Goal: Check status: Check status

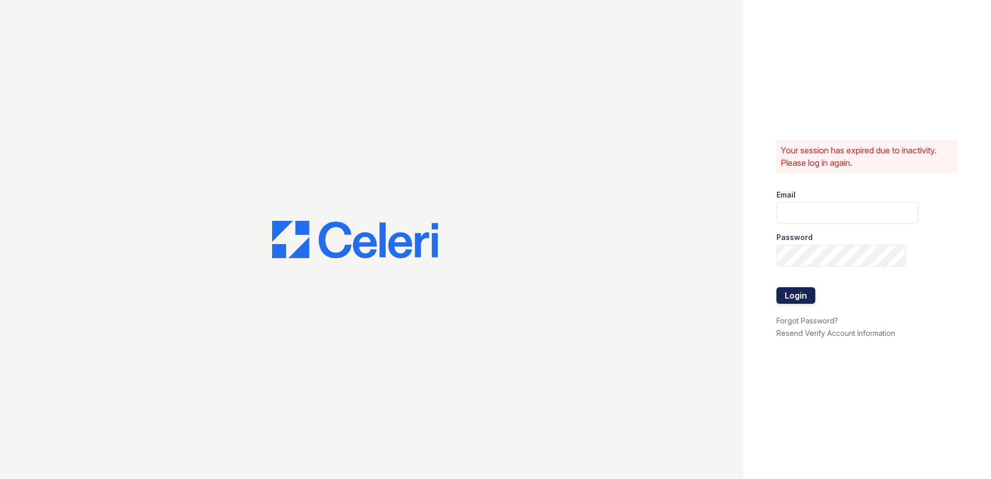
type input "arrivesilverspring@trinity-pm.com"
drag, startPoint x: 796, startPoint y: 295, endPoint x: 799, endPoint y: 290, distance: 6.3
click at [796, 295] on button "Login" at bounding box center [795, 295] width 39 height 17
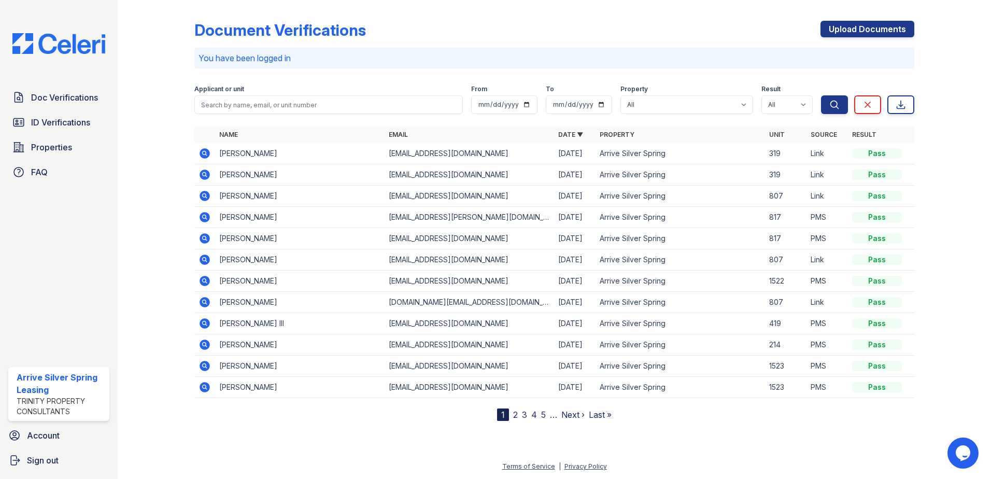
click at [207, 157] on icon at bounding box center [205, 153] width 10 height 10
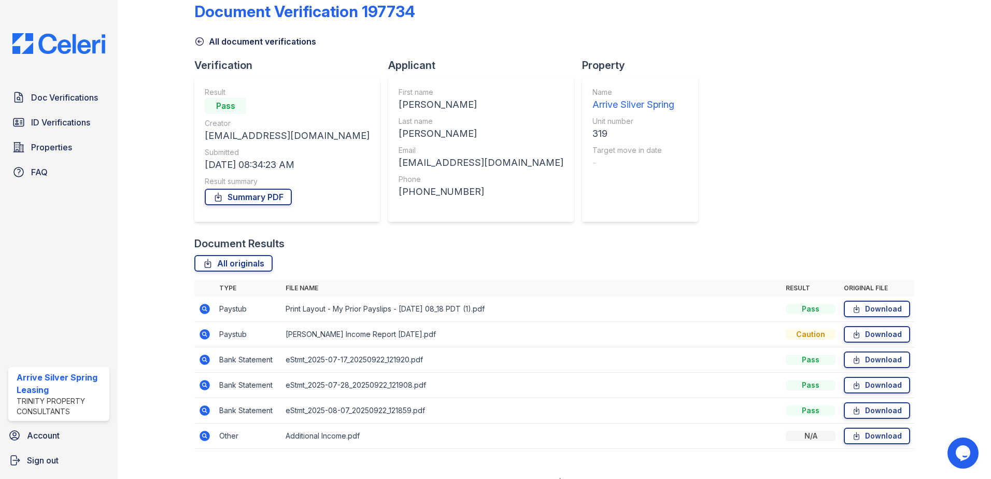
scroll to position [34, 0]
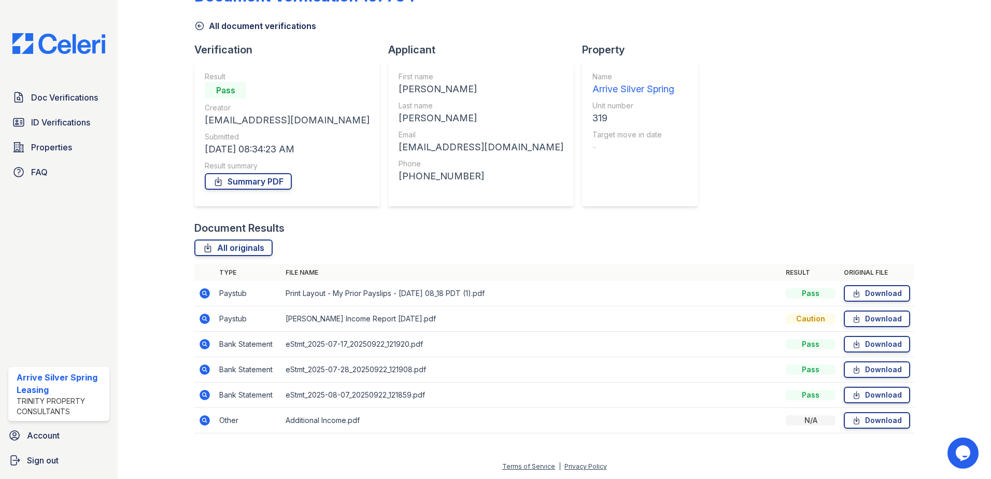
click at [207, 294] on icon at bounding box center [205, 293] width 10 height 10
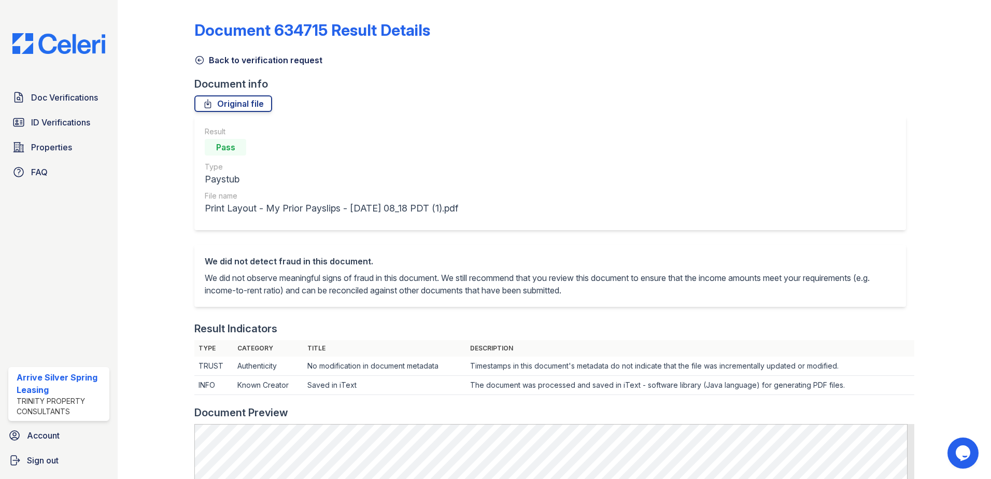
click at [202, 58] on icon at bounding box center [200, 60] width 8 height 8
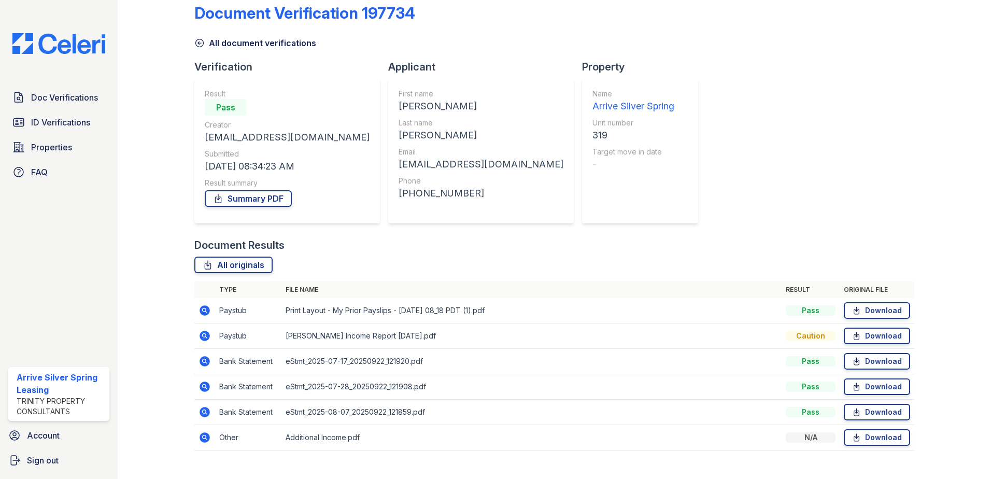
scroll to position [34, 0]
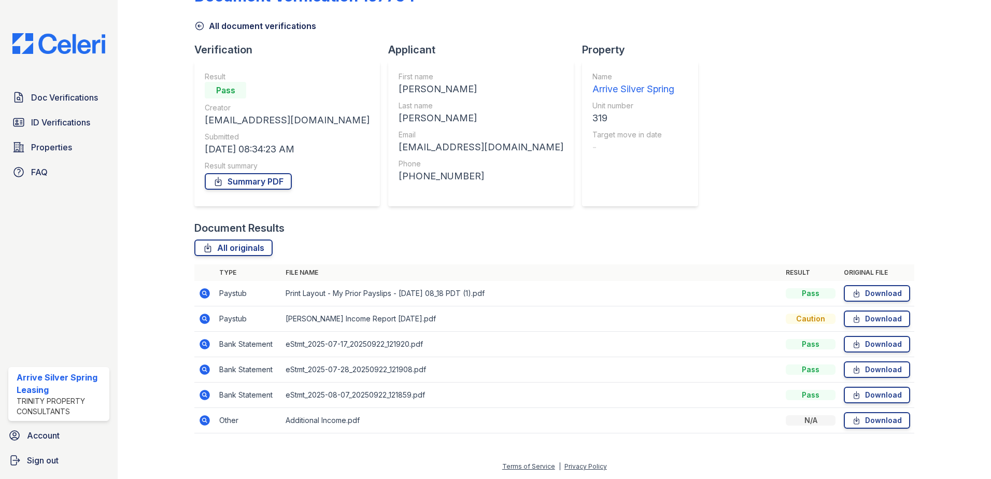
click at [202, 313] on icon at bounding box center [205, 319] width 12 height 12
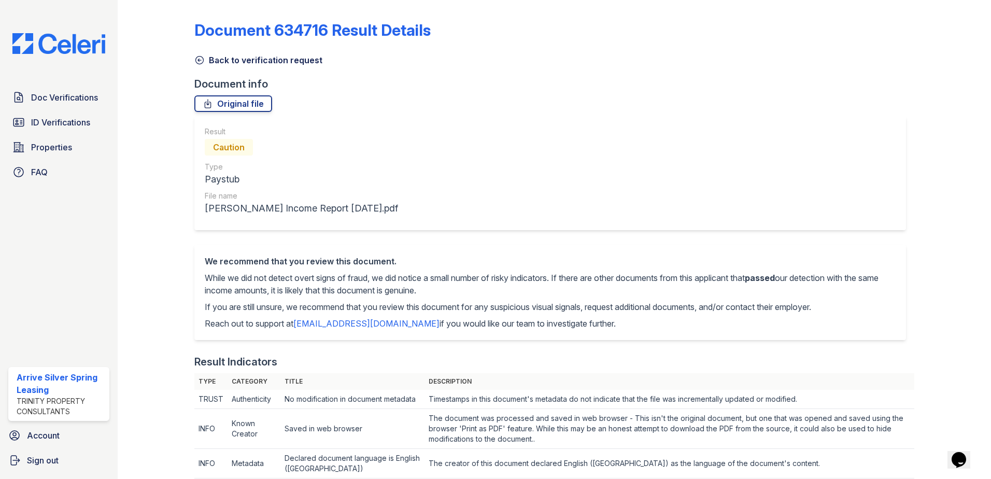
click at [197, 58] on icon at bounding box center [199, 60] width 10 height 10
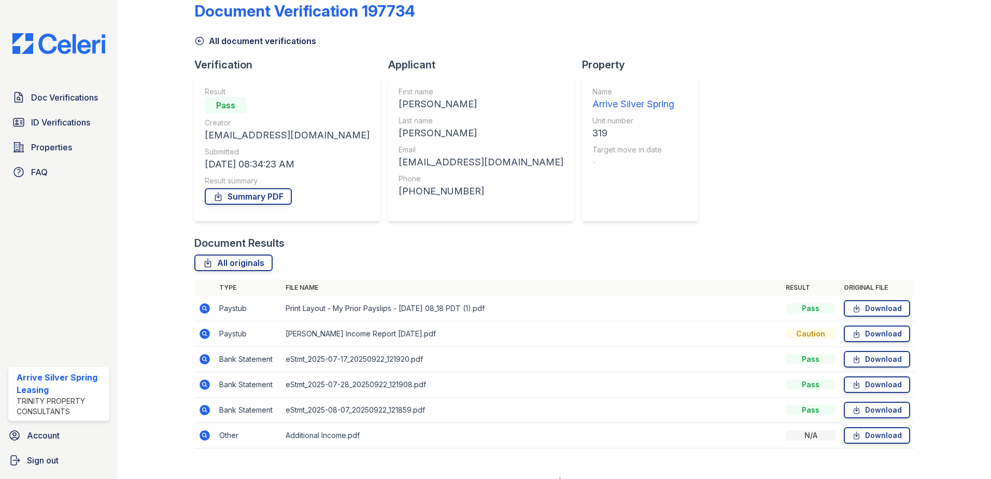
scroll to position [34, 0]
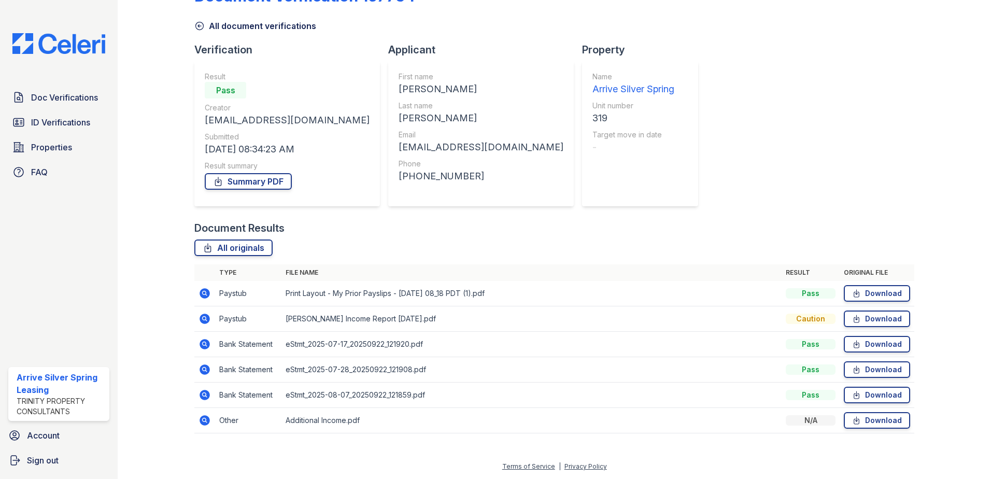
drag, startPoint x: 511, startPoint y: 293, endPoint x: 289, endPoint y: 300, distance: 222.4
click at [289, 300] on td "Print Layout - My Prior Payslips - [DATE] 08_18 PDT (1).pdf" at bounding box center [531, 293] width 500 height 25
drag, startPoint x: 289, startPoint y: 300, endPoint x: 315, endPoint y: 320, distance: 32.5
click at [315, 320] on td "Travis Haigler Income Report 09-22-2025.pdf" at bounding box center [531, 318] width 500 height 25
click at [205, 420] on icon at bounding box center [205, 420] width 12 height 12
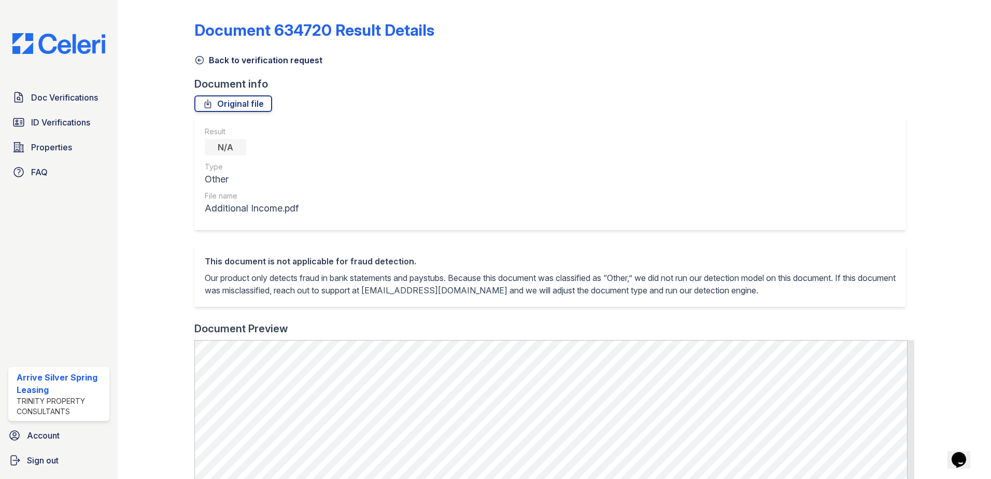
click at [198, 55] on icon at bounding box center [199, 60] width 10 height 10
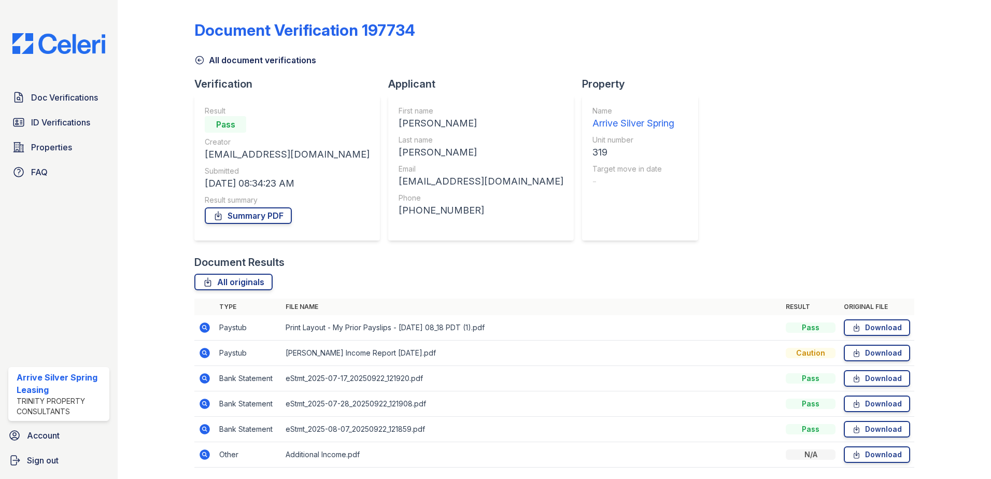
click at [204, 62] on icon at bounding box center [199, 60] width 10 height 10
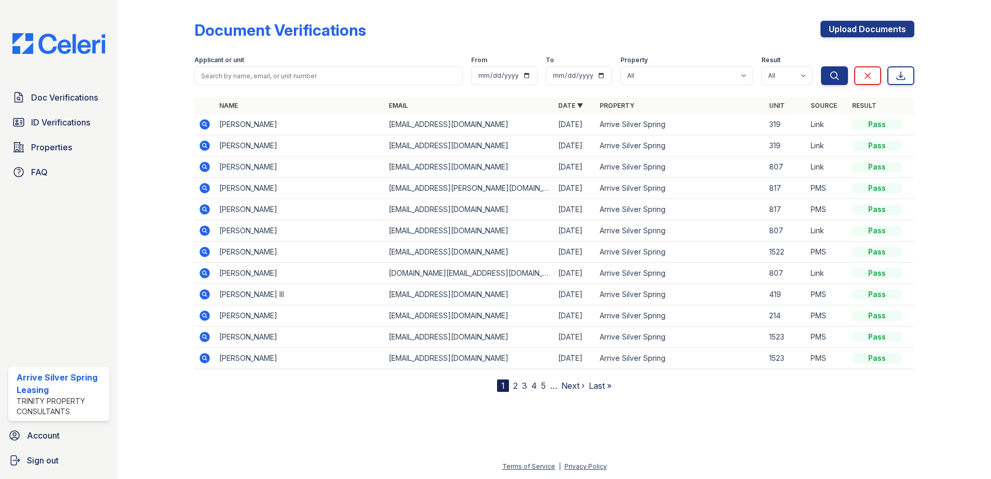
click at [202, 165] on icon at bounding box center [205, 167] width 10 height 10
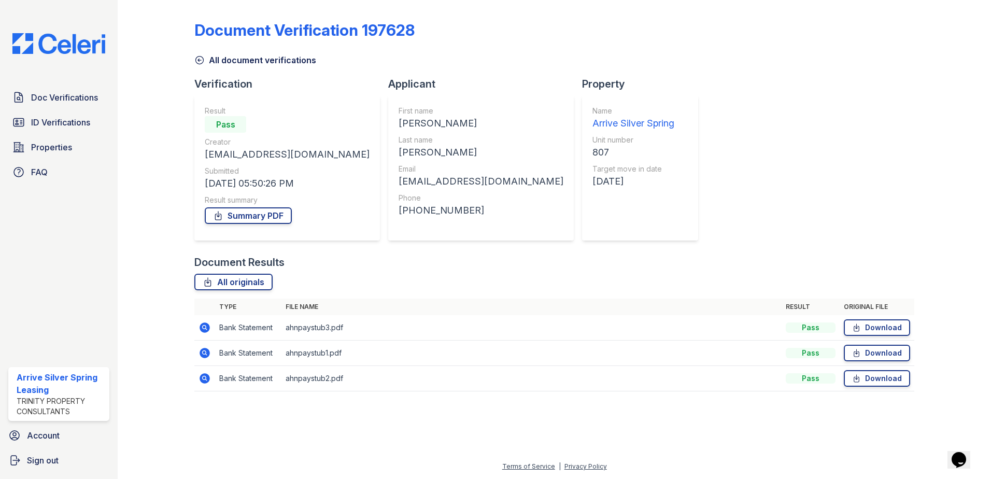
click at [199, 382] on icon at bounding box center [205, 378] width 12 height 12
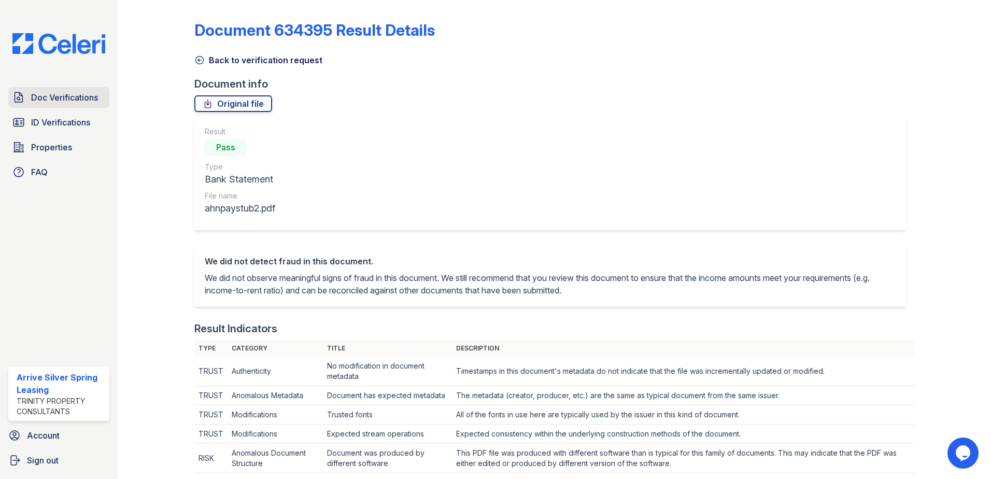
click at [38, 100] on span "Doc Verifications" at bounding box center [64, 97] width 67 height 12
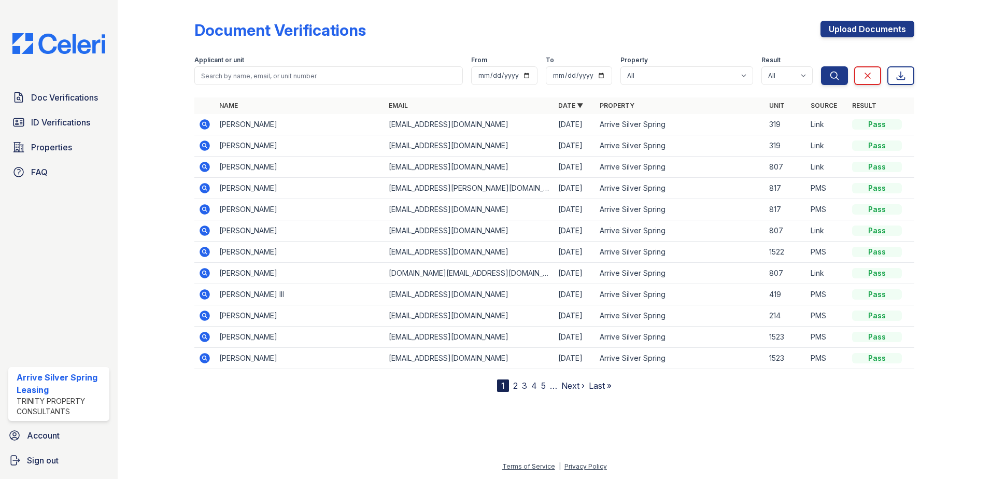
click at [206, 149] on icon at bounding box center [205, 145] width 10 height 10
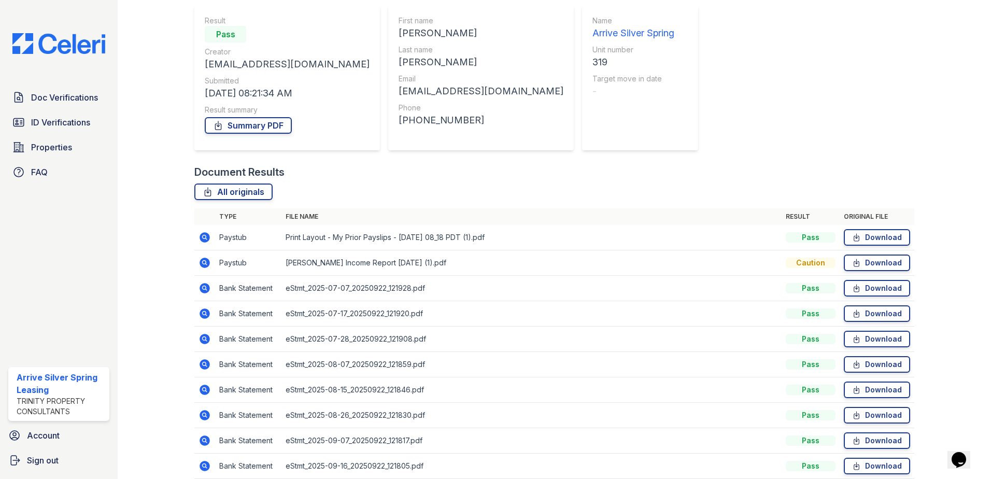
scroll to position [136, 0]
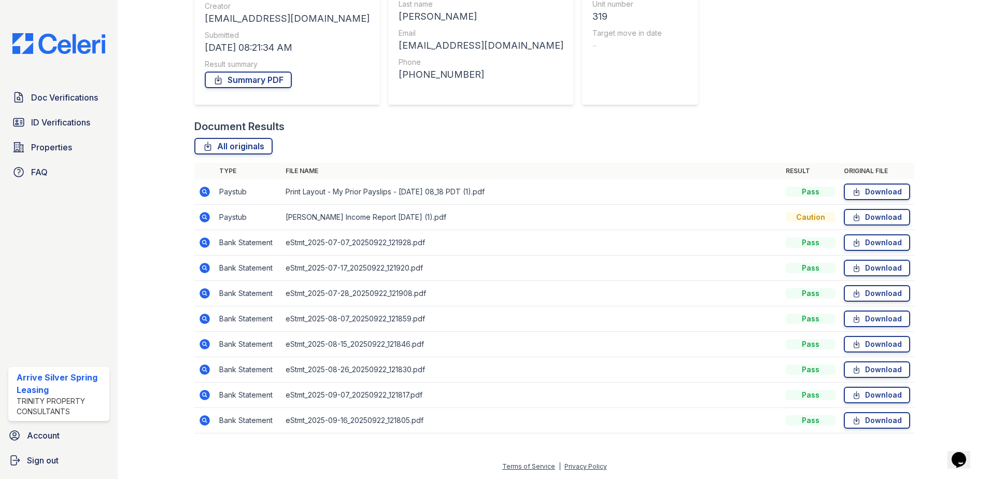
click at [201, 191] on icon at bounding box center [205, 192] width 10 height 10
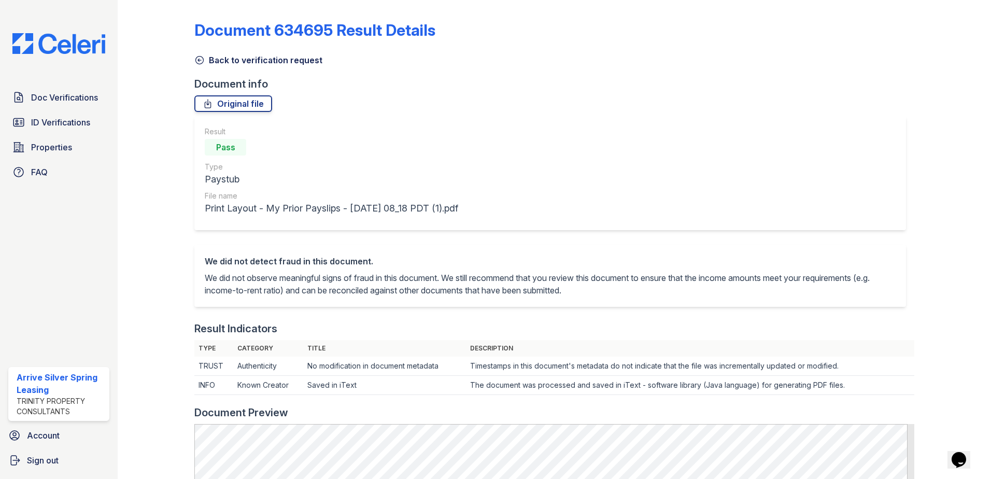
click at [199, 65] on icon at bounding box center [199, 60] width 10 height 10
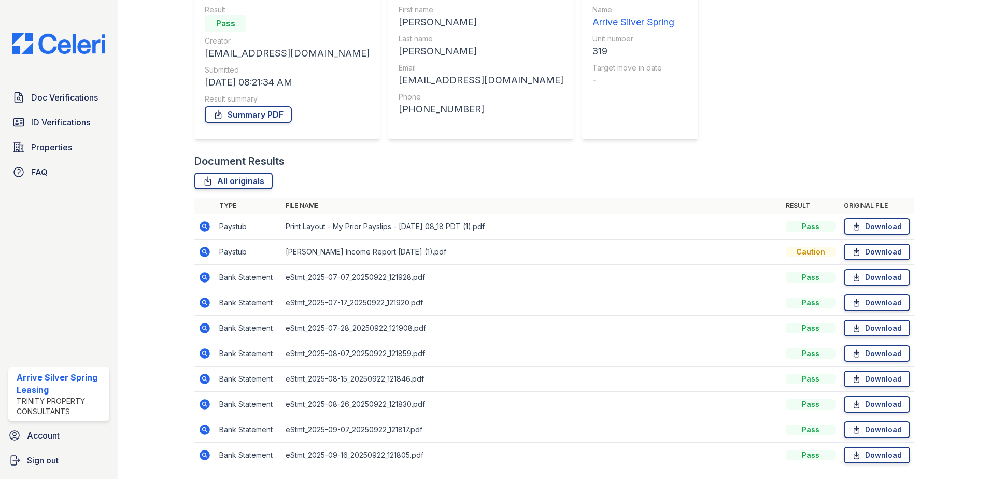
scroll to position [84, 0]
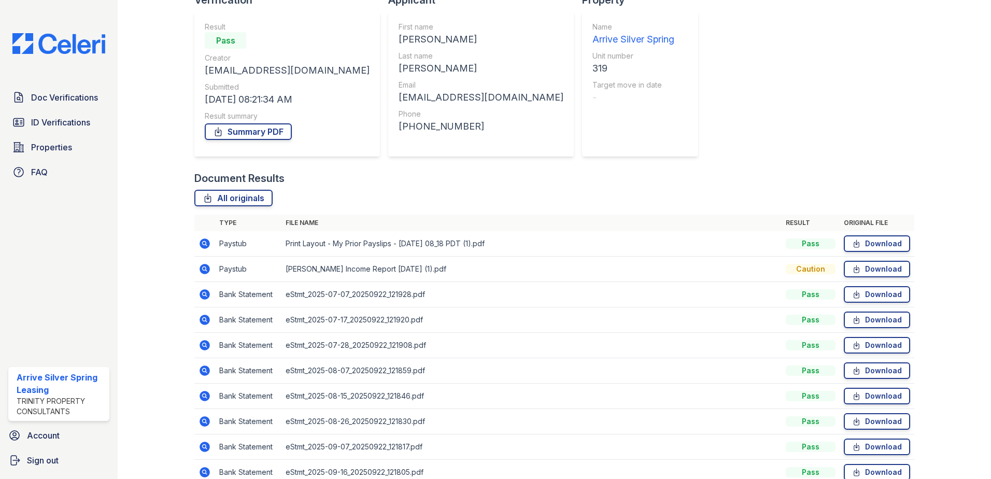
click at [200, 264] on icon at bounding box center [205, 269] width 12 height 12
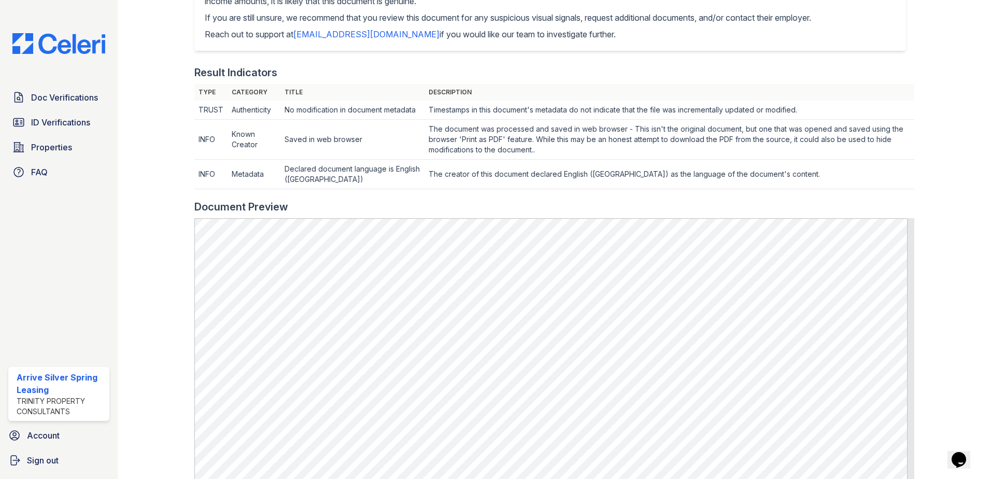
scroll to position [35, 0]
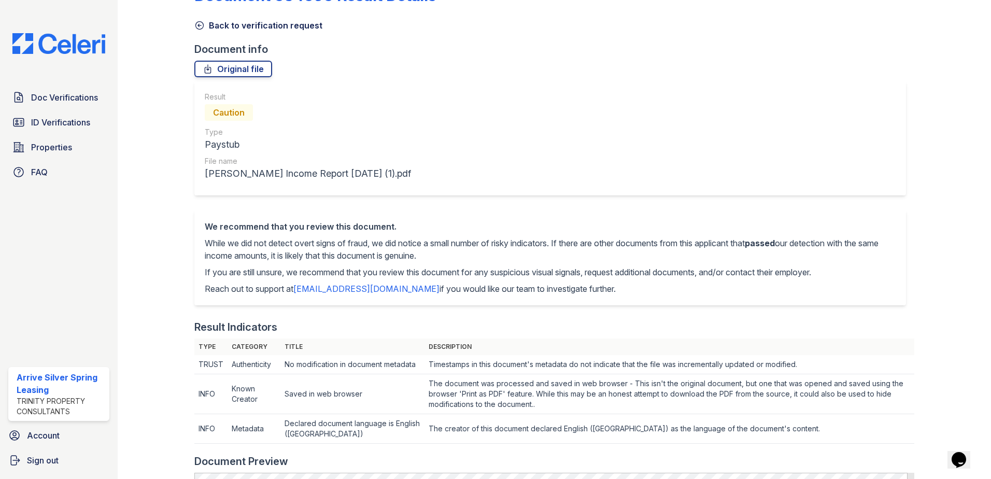
click at [194, 22] on div "Document 634696 Result Details Back to verification request Document info Origi…" at bounding box center [554, 466] width 840 height 1003
click at [199, 23] on icon at bounding box center [199, 25] width 10 height 10
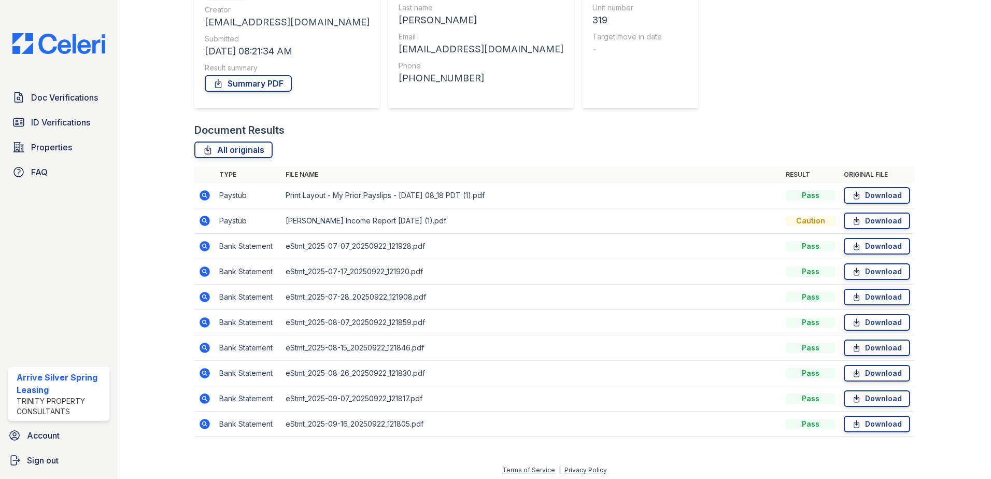
scroll to position [136, 0]
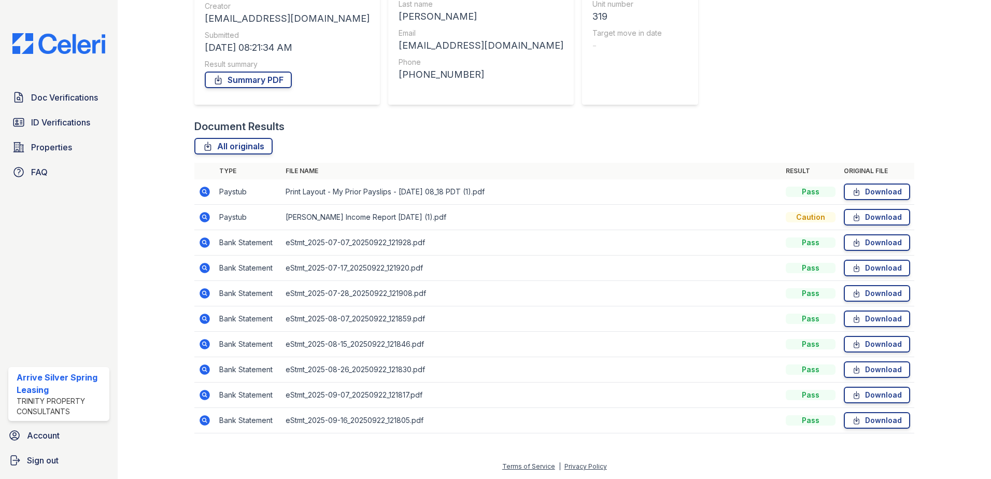
click at [202, 188] on icon at bounding box center [205, 192] width 10 height 10
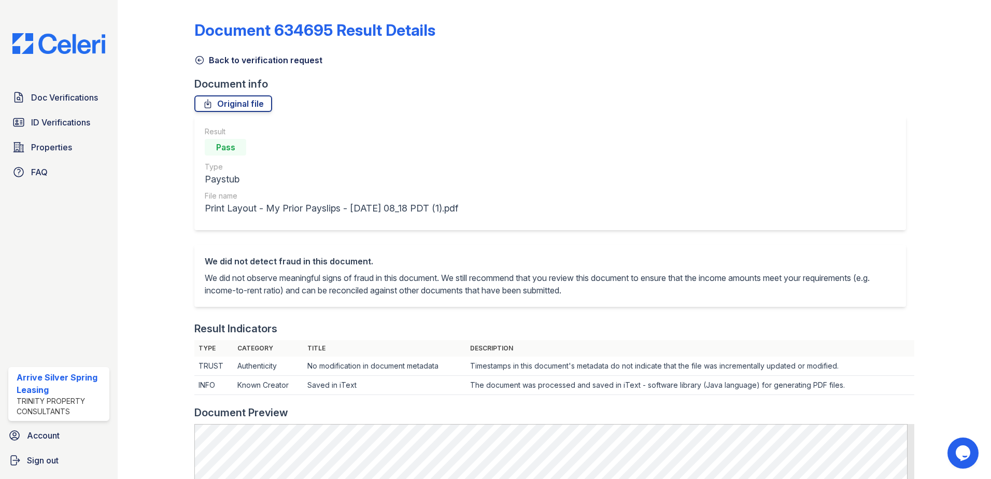
click at [202, 56] on icon at bounding box center [199, 60] width 10 height 10
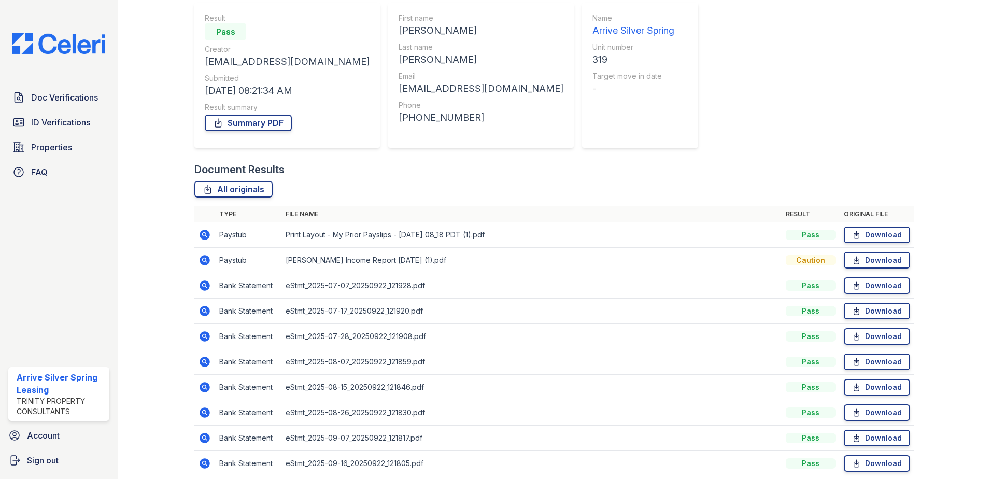
scroll to position [136, 0]
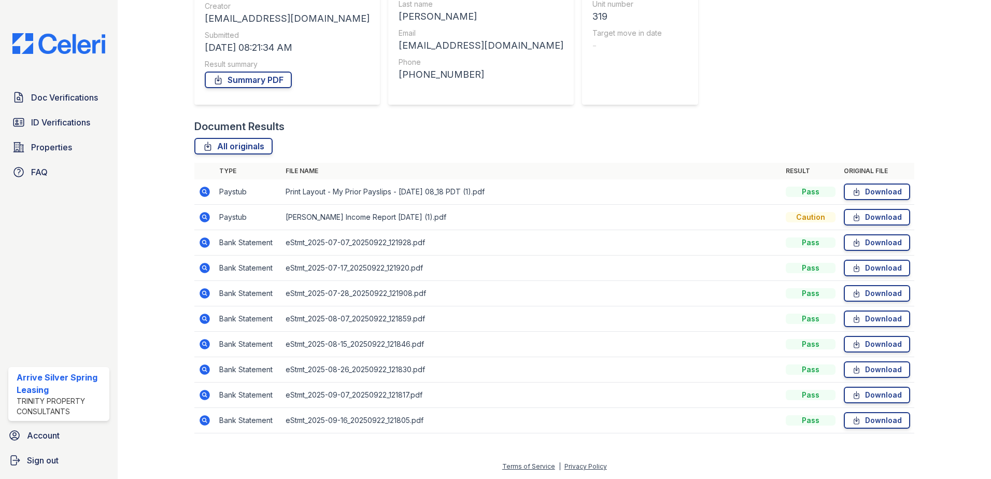
click at [204, 215] on icon at bounding box center [205, 217] width 12 height 12
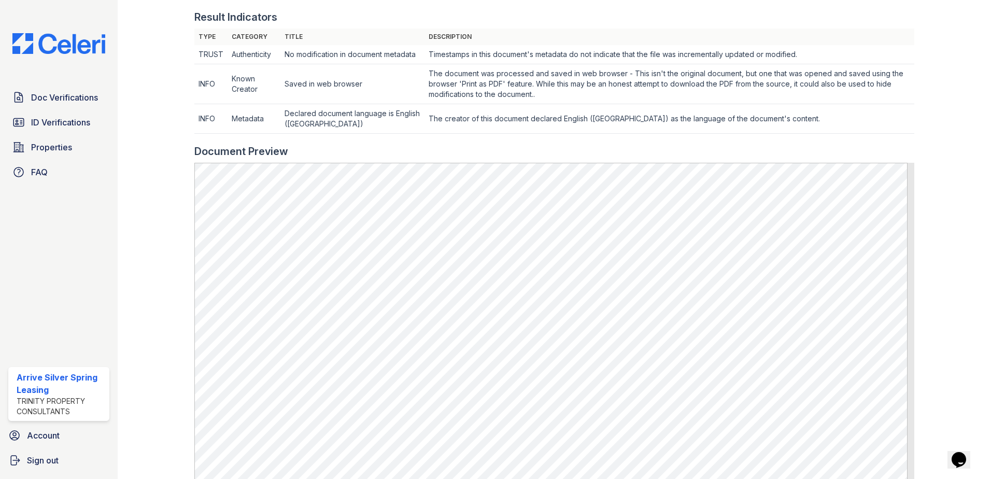
scroll to position [553, 0]
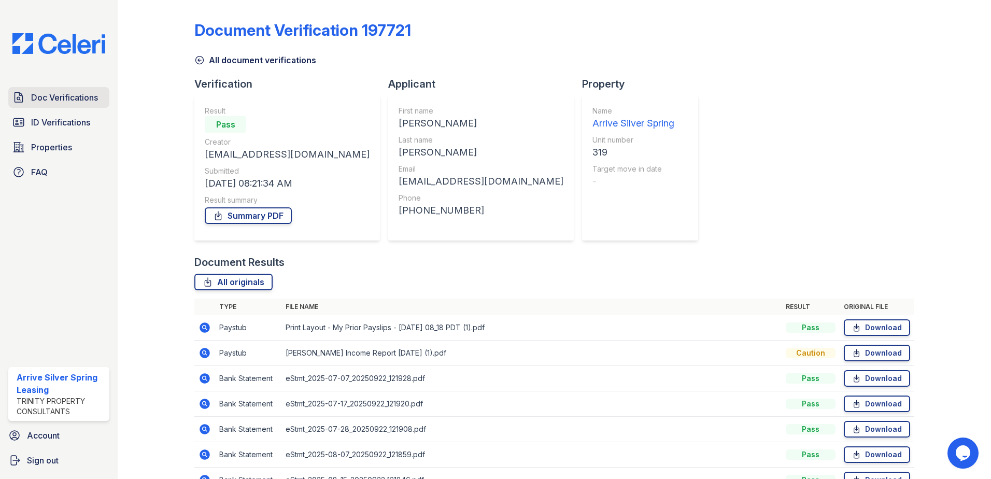
click at [60, 101] on span "Doc Verifications" at bounding box center [64, 97] width 67 height 12
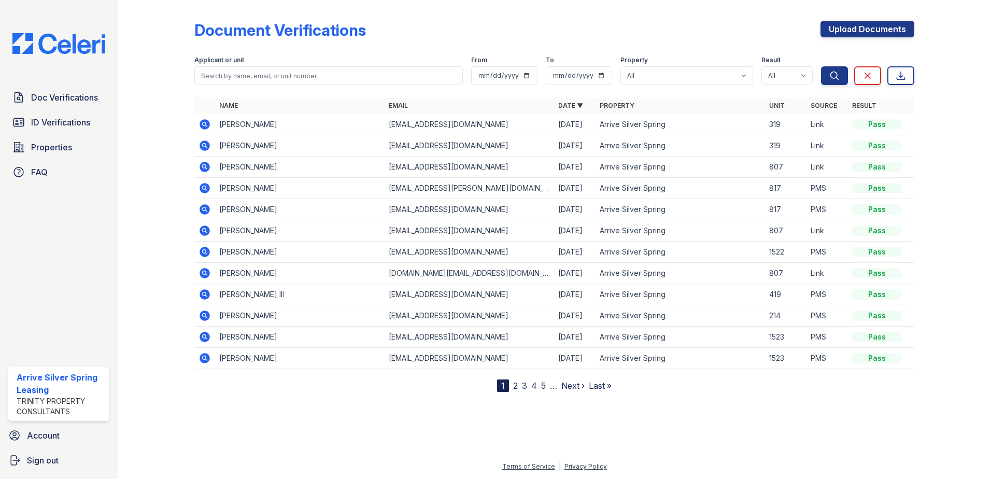
click at [206, 122] on icon at bounding box center [205, 124] width 12 height 12
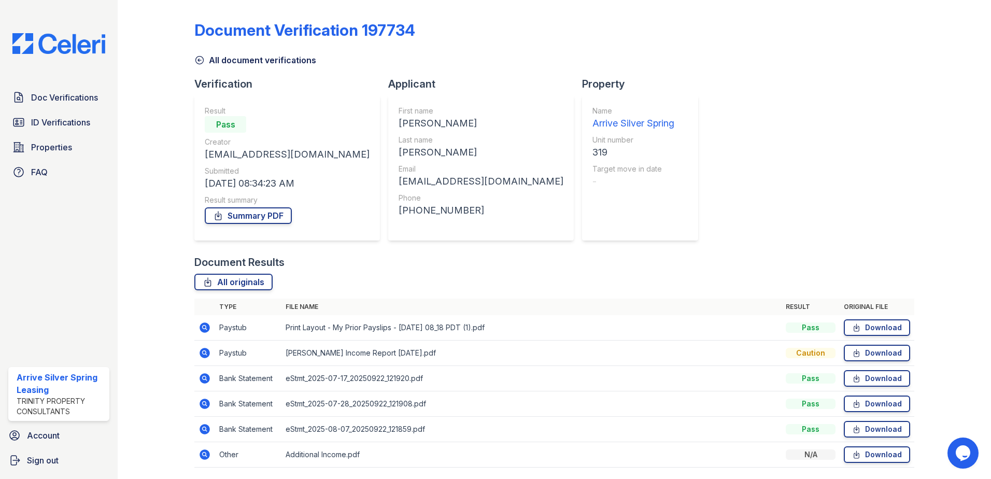
scroll to position [34, 0]
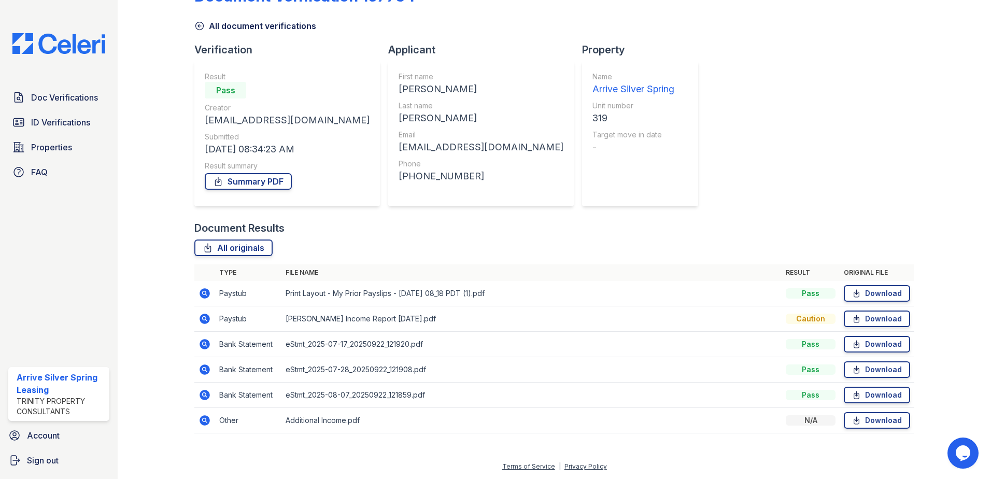
click at [208, 420] on icon at bounding box center [205, 420] width 10 height 10
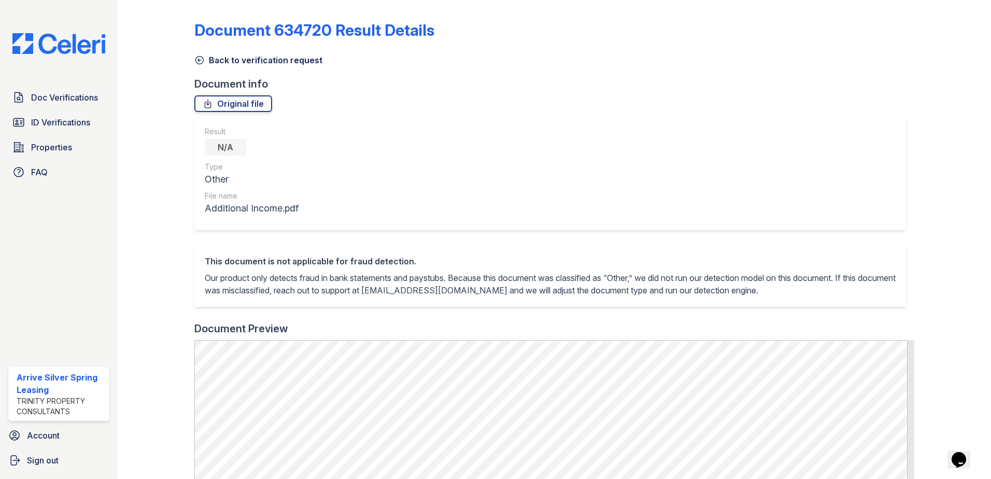
click at [201, 58] on icon at bounding box center [199, 60] width 10 height 10
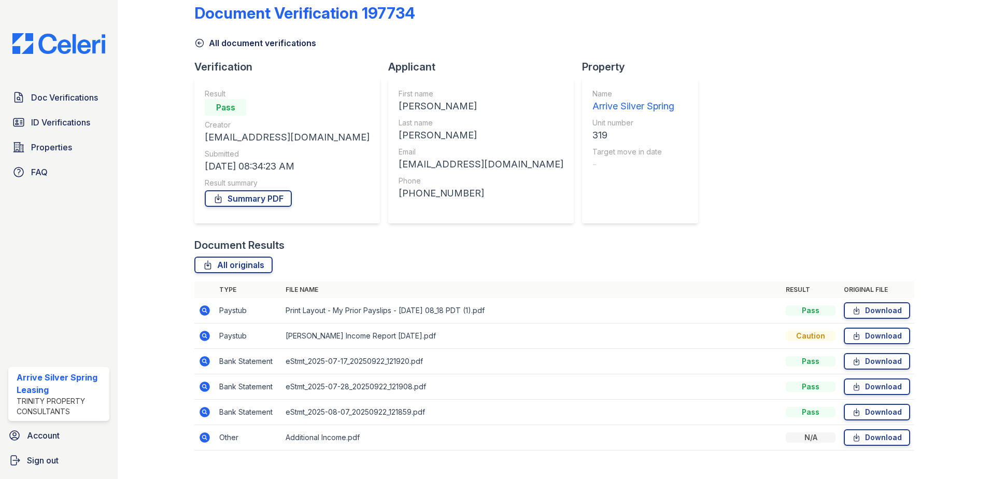
scroll to position [34, 0]
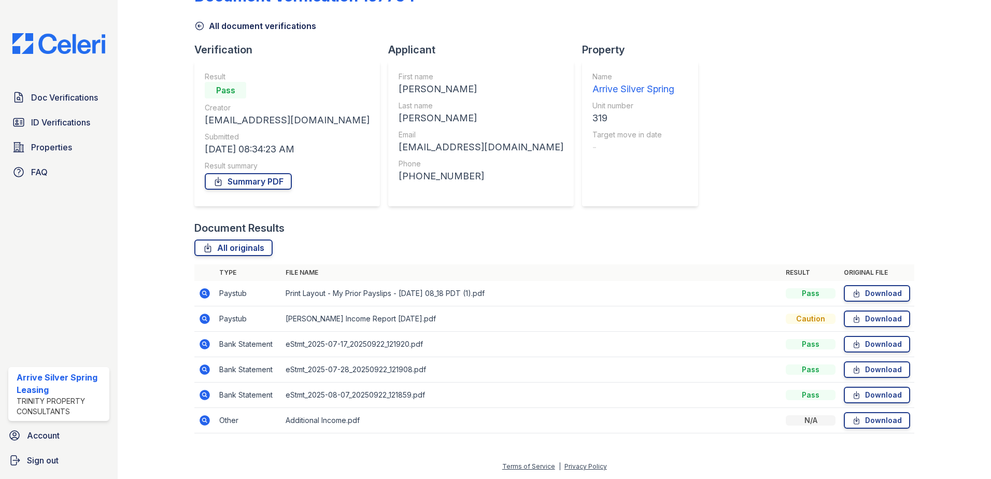
click at [204, 395] on icon at bounding box center [204, 394] width 3 height 3
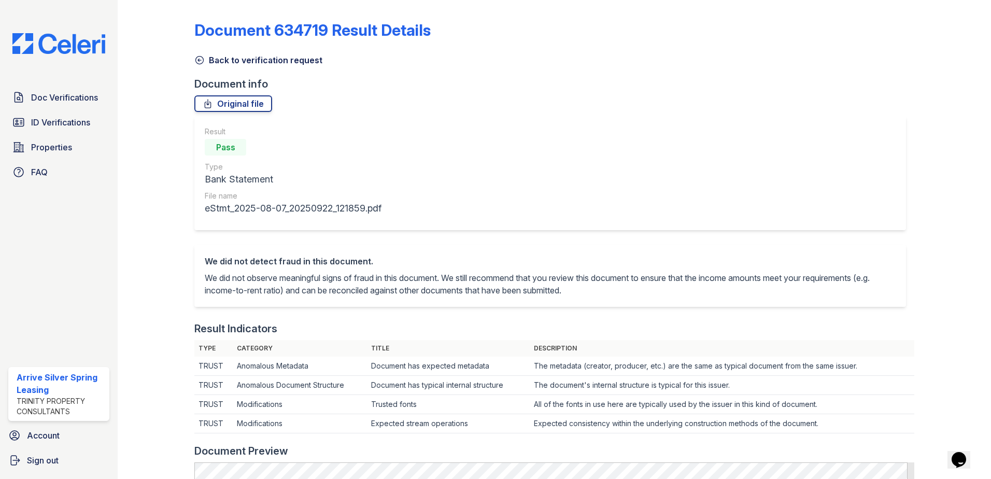
click at [197, 62] on icon at bounding box center [199, 60] width 10 height 10
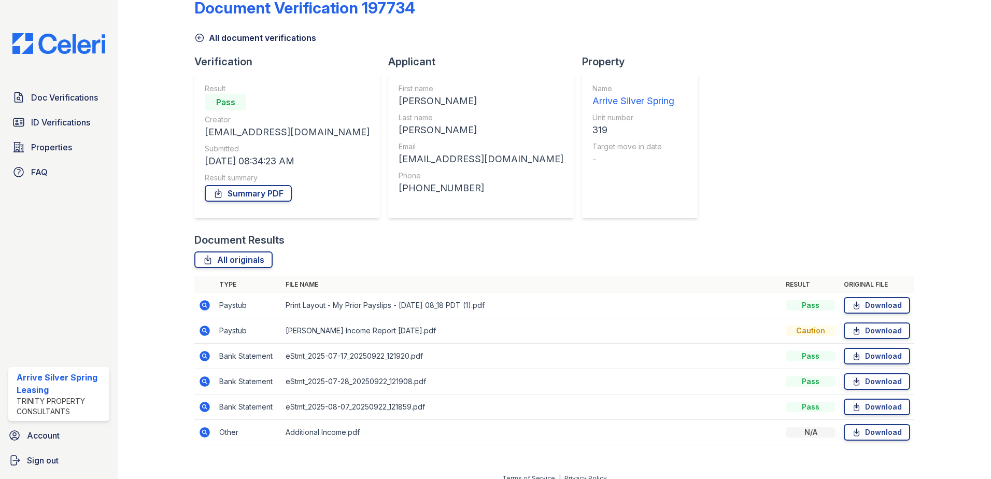
scroll to position [34, 0]
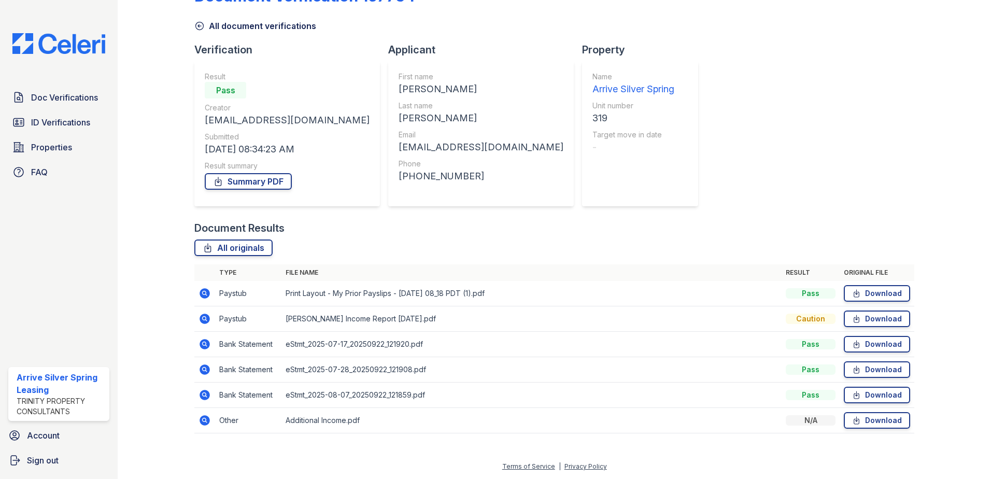
click at [202, 368] on icon at bounding box center [205, 369] width 12 height 12
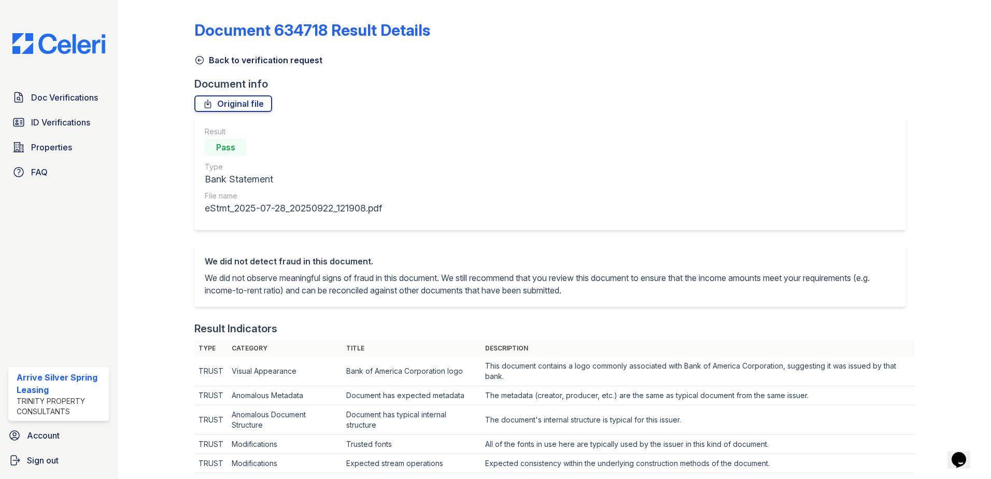
click at [201, 60] on icon at bounding box center [199, 60] width 10 height 10
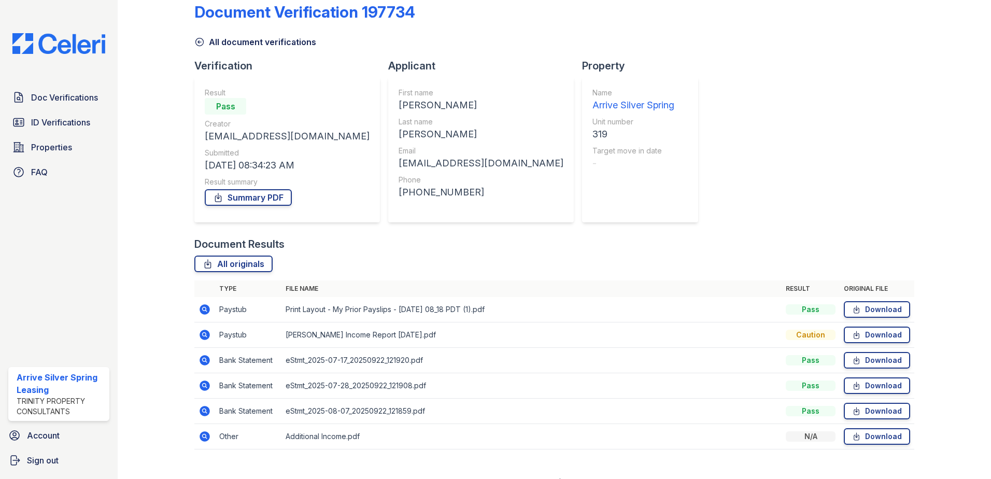
scroll to position [34, 0]
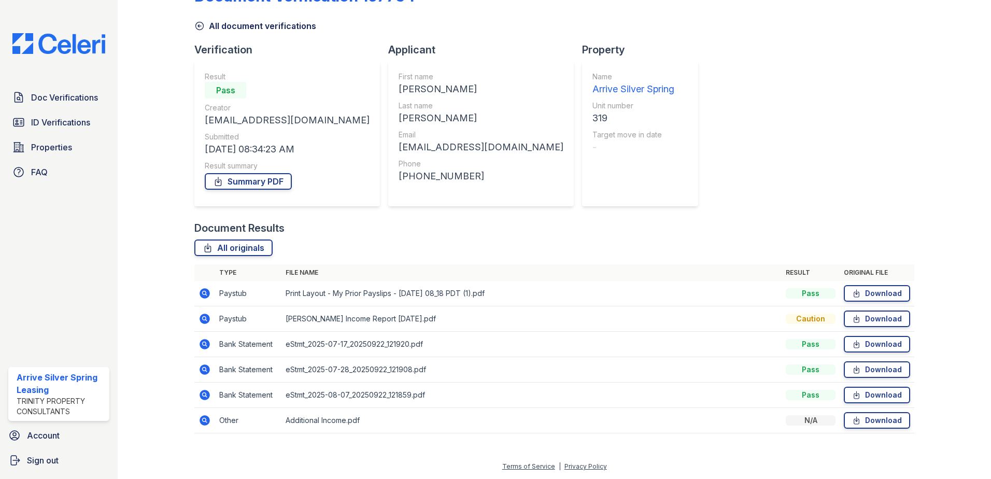
click at [202, 341] on icon at bounding box center [205, 344] width 10 height 10
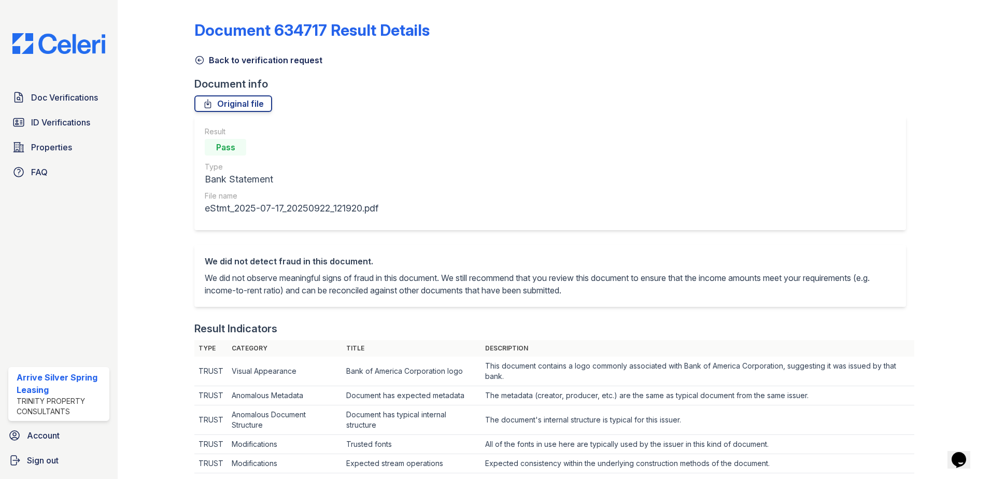
click at [202, 61] on icon at bounding box center [199, 60] width 10 height 10
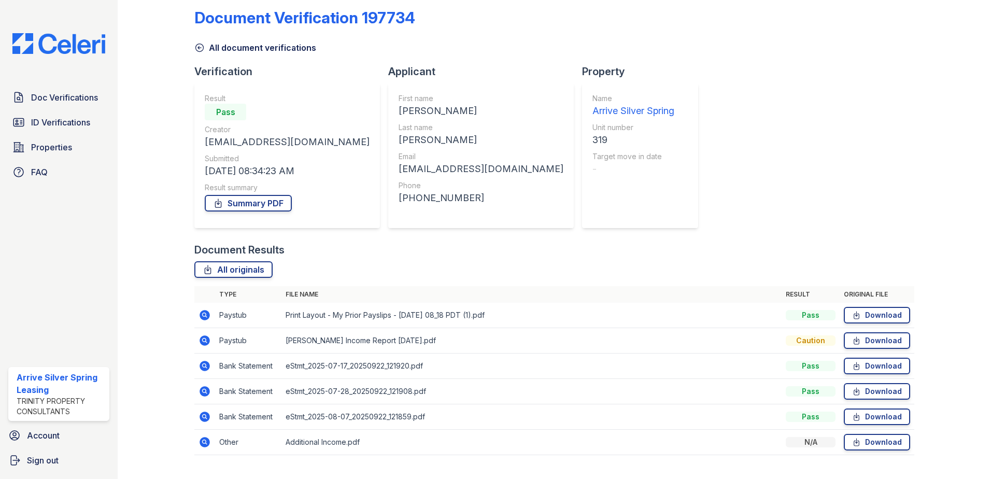
scroll to position [34, 0]
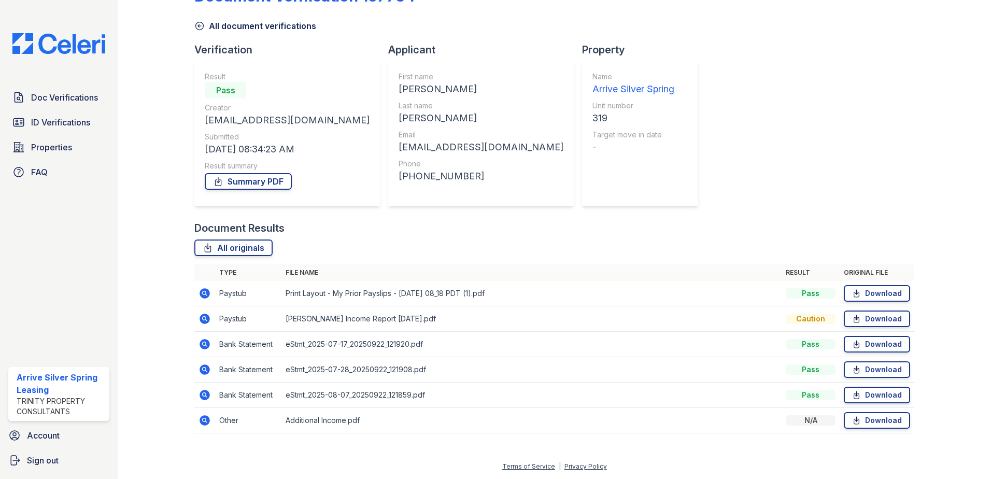
click at [201, 316] on icon at bounding box center [205, 319] width 10 height 10
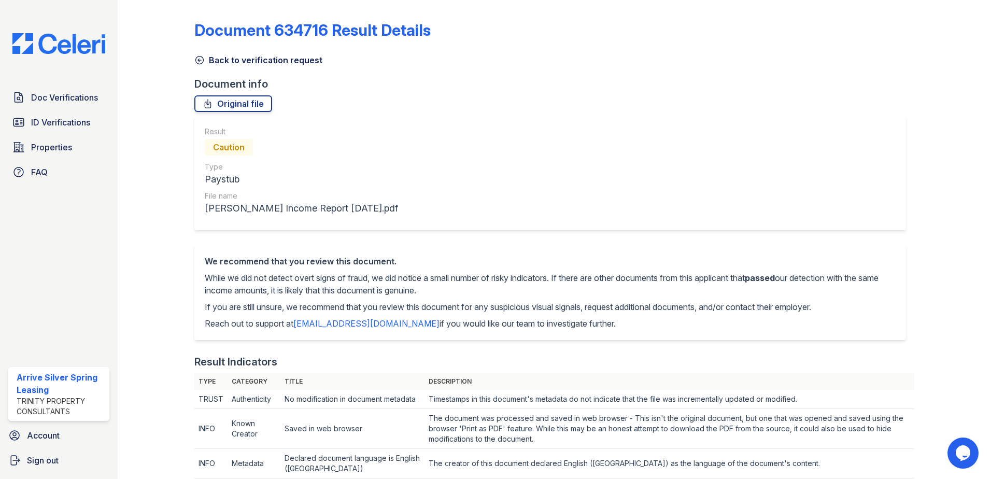
click at [195, 64] on icon at bounding box center [199, 60] width 10 height 10
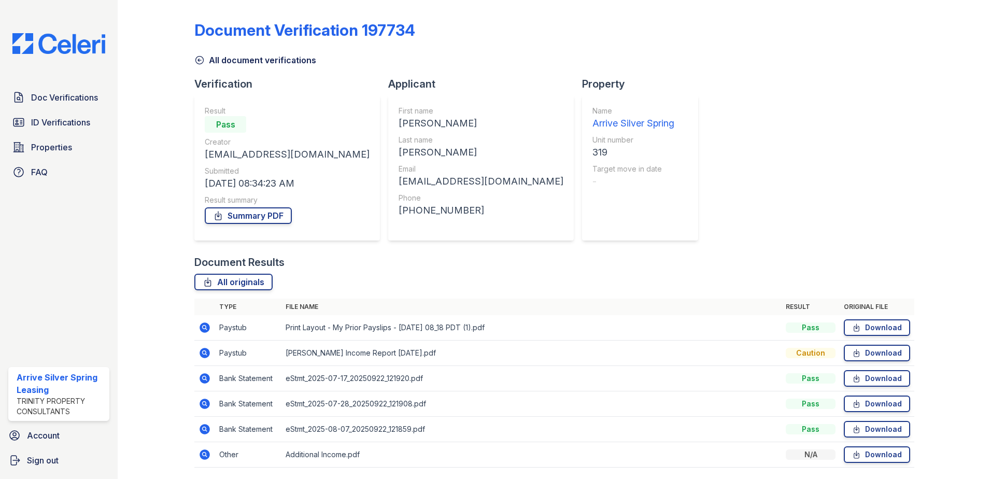
click at [205, 455] on icon at bounding box center [204, 453] width 3 height 3
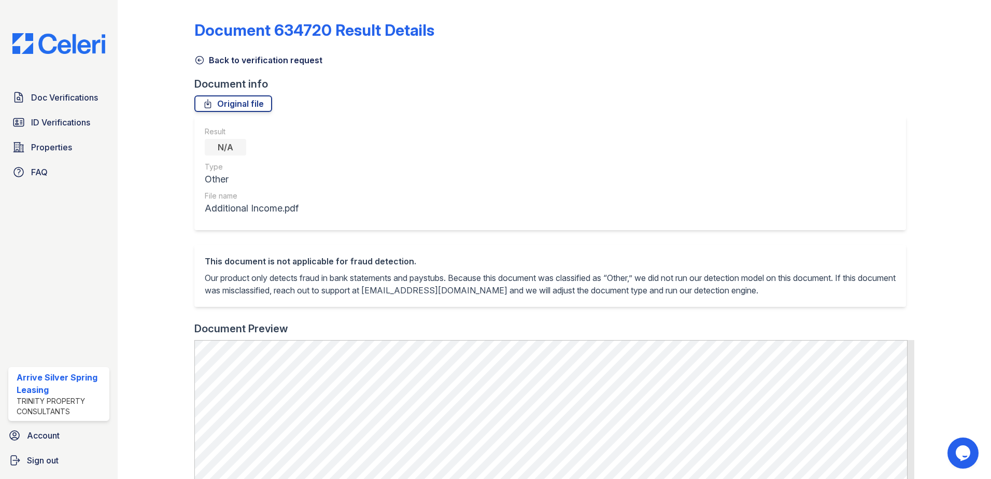
click at [203, 62] on icon at bounding box center [199, 60] width 10 height 10
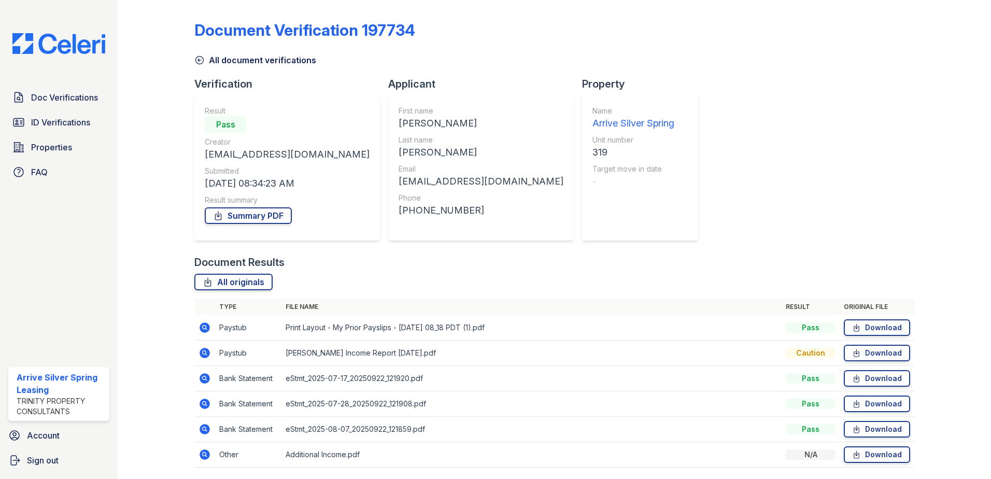
click at [205, 352] on icon at bounding box center [205, 353] width 12 height 12
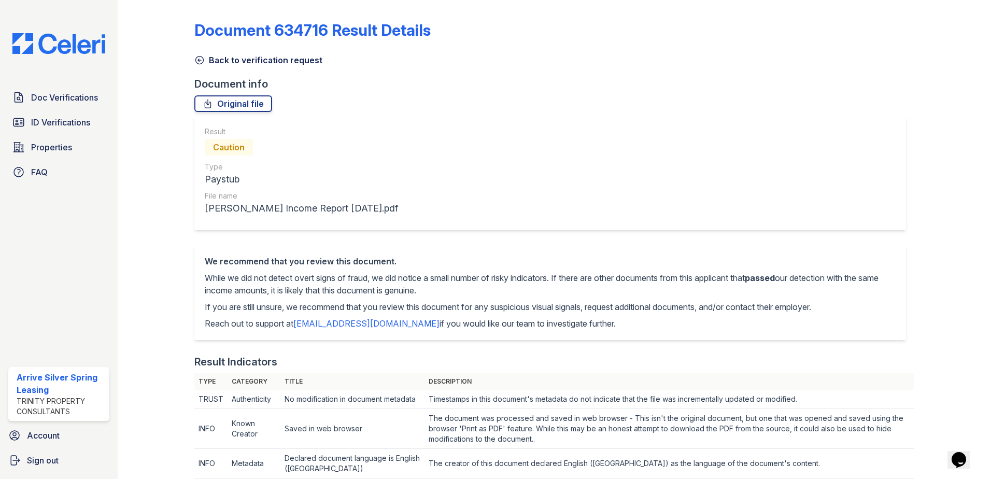
click at [200, 61] on icon at bounding box center [199, 60] width 10 height 10
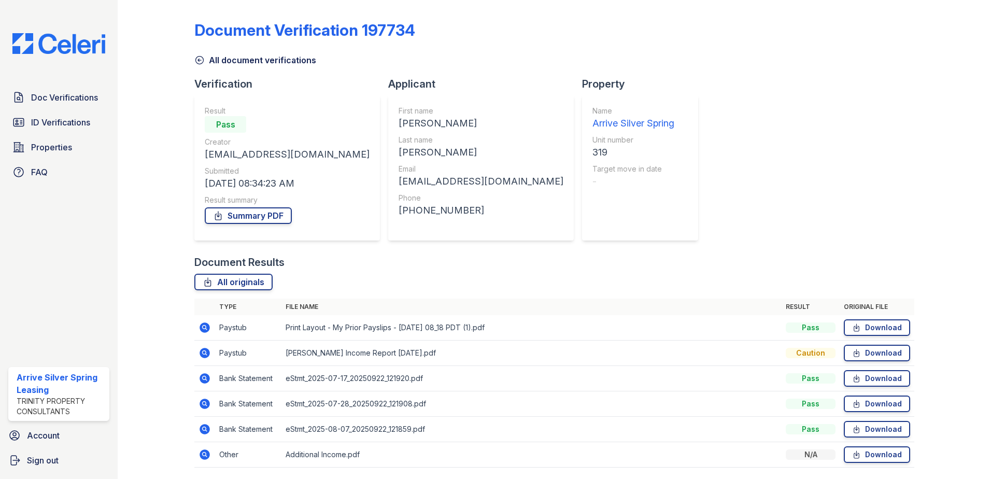
click at [202, 331] on icon at bounding box center [205, 327] width 10 height 10
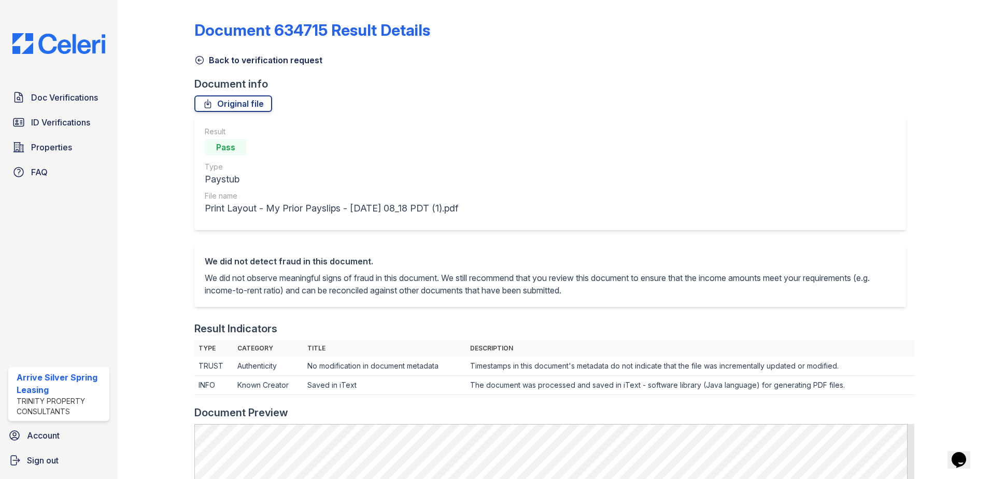
click at [200, 64] on icon at bounding box center [199, 60] width 10 height 10
